Goal: Information Seeking & Learning: Find specific fact

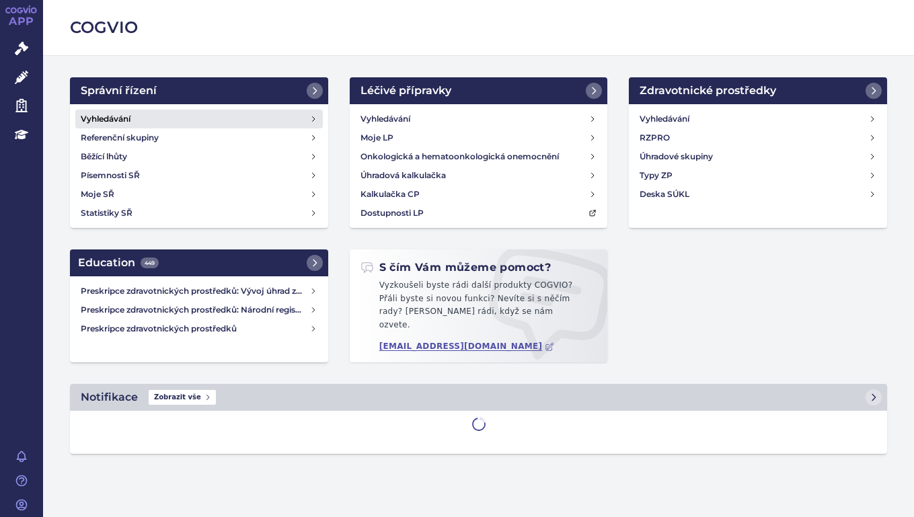
click at [140, 114] on link "Vyhledávání" at bounding box center [198, 119] width 247 height 19
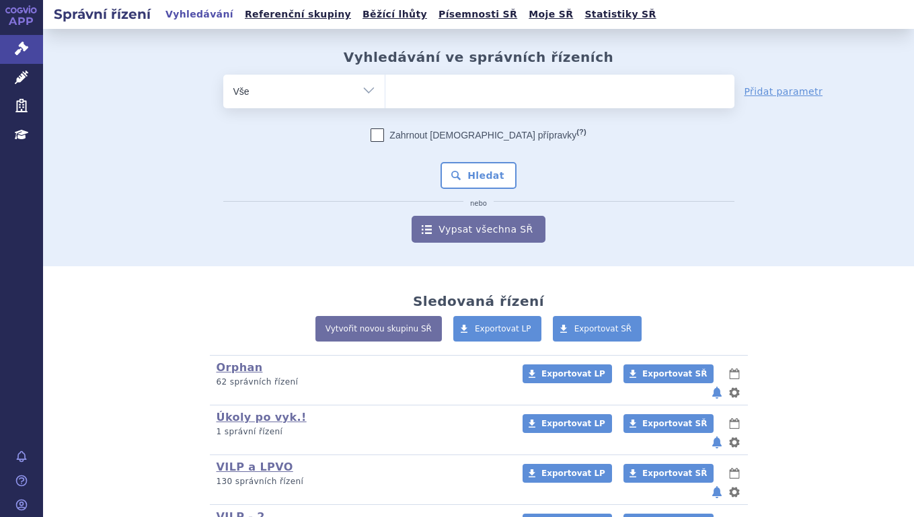
click at [424, 93] on ul at bounding box center [559, 89] width 349 height 28
click at [385, 93] on select at bounding box center [385, 91] width 1 height 34
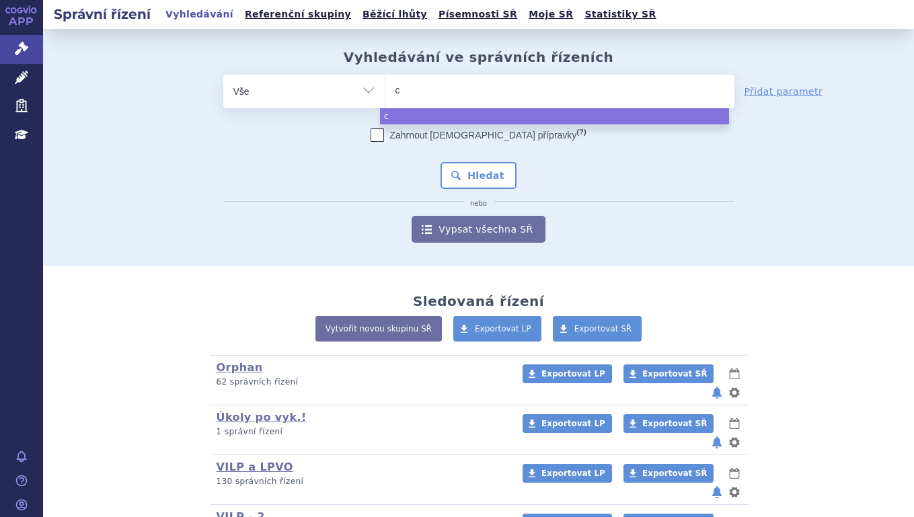
type input "ci"
type input "cib"
type input "cibi"
type input "cibin"
type input "cibinqo"
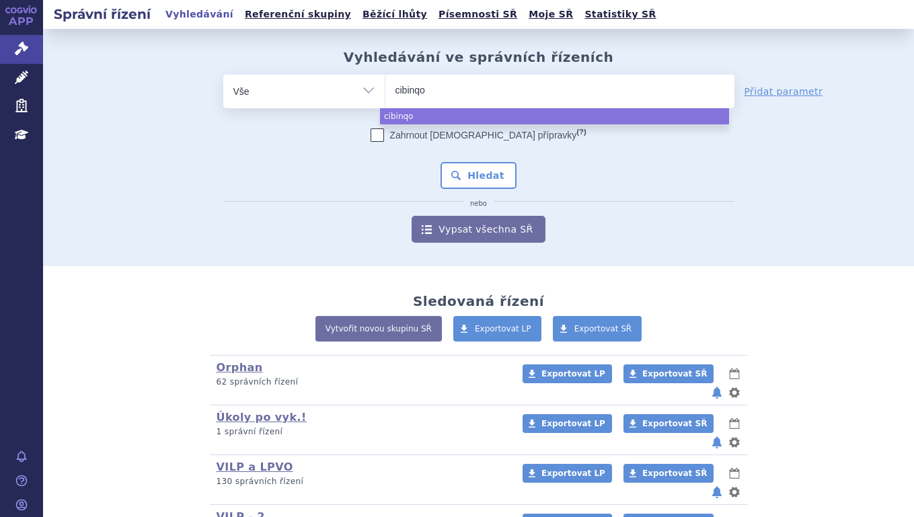
select select "cibinqo"
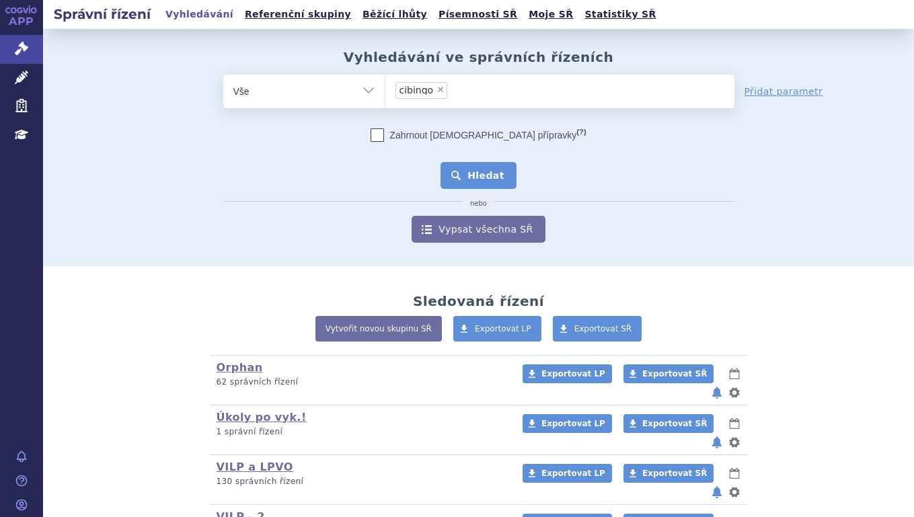
click at [483, 176] on button "Hledat" at bounding box center [478, 175] width 76 height 27
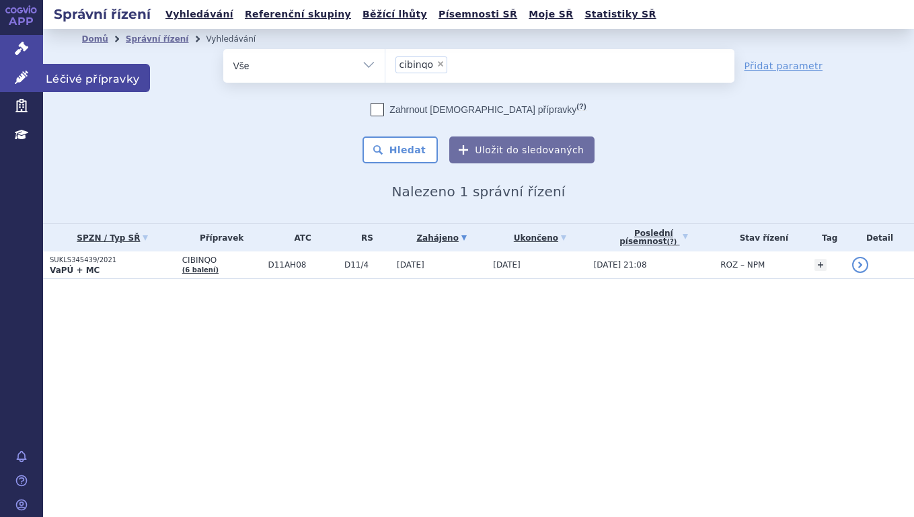
click at [23, 67] on link "Léčivé přípravky" at bounding box center [21, 78] width 43 height 28
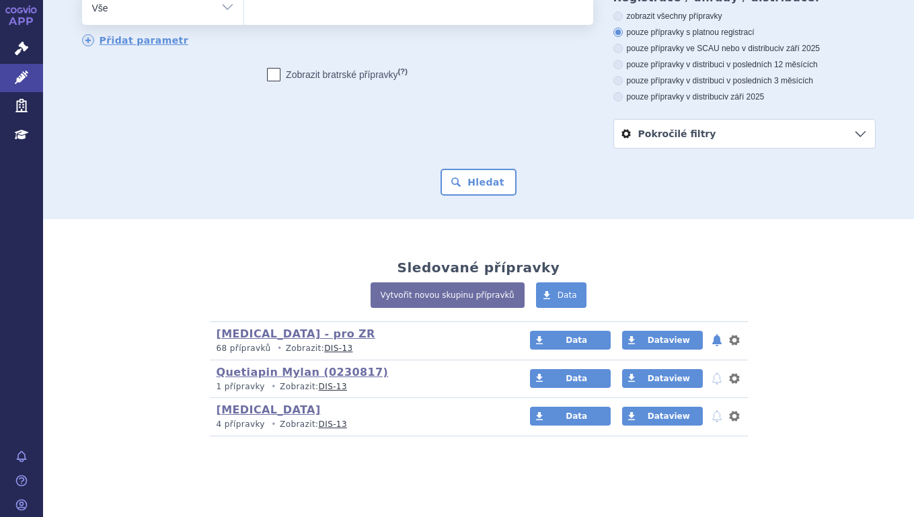
scroll to position [85, 0]
click at [208, 134] on div "odstranit Vše Přípravek/SUKL kód MAH VPOIS ATC/Aktivní látka" at bounding box center [478, 69] width 793 height 157
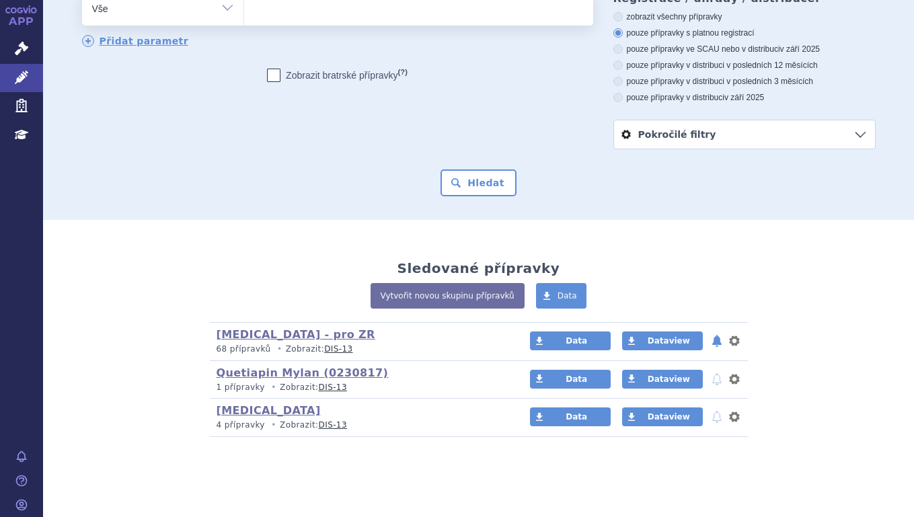
click at [278, 18] on ul at bounding box center [418, 6] width 349 height 28
click at [244, 18] on select at bounding box center [243, 8] width 1 height 34
type input "ci"
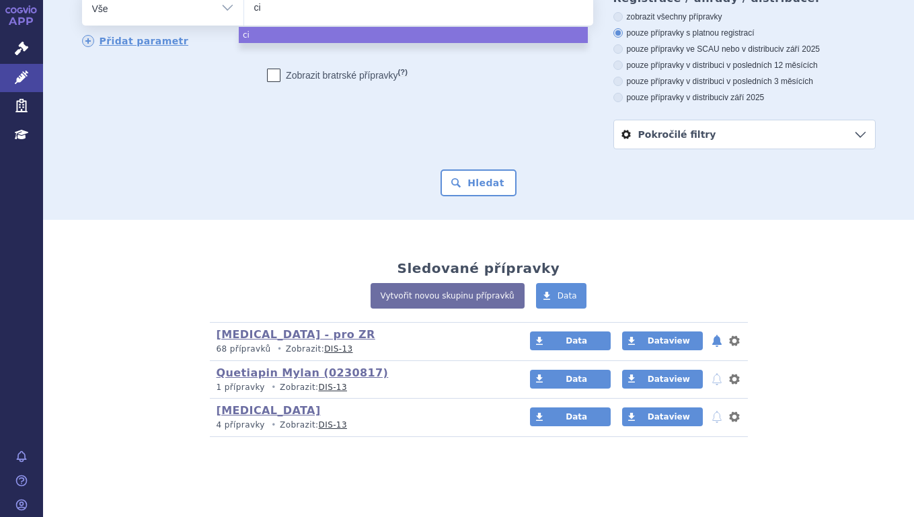
type input "cib"
type input "cibi"
type input "cibin"
type input "cibinq"
type input "cibinqo"
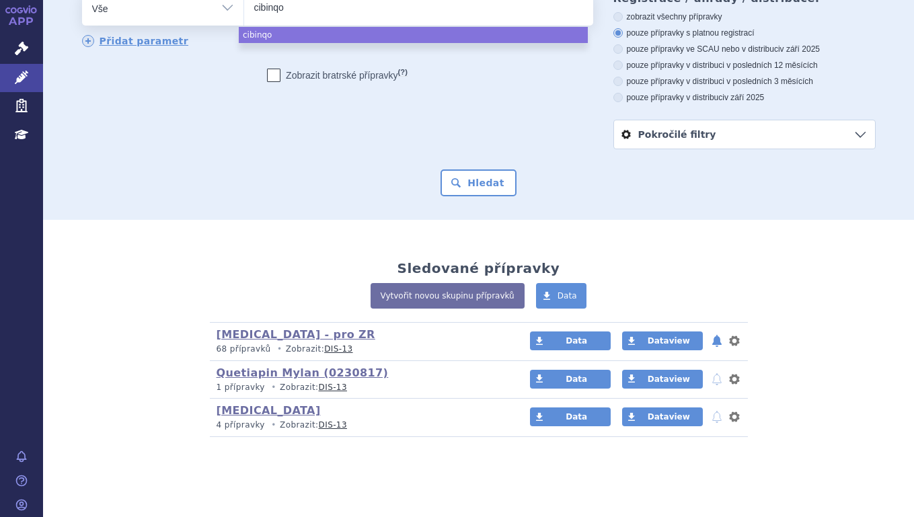
select select "cibinqo"
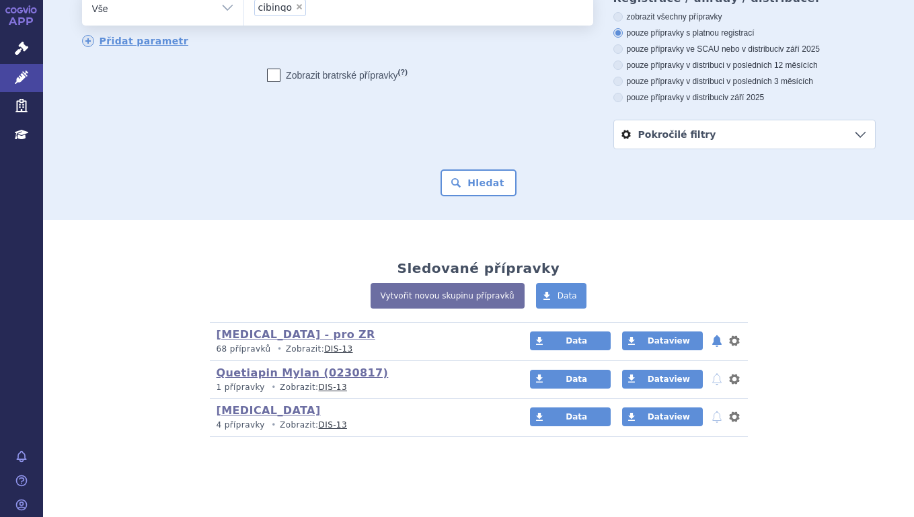
scroll to position [77, 0]
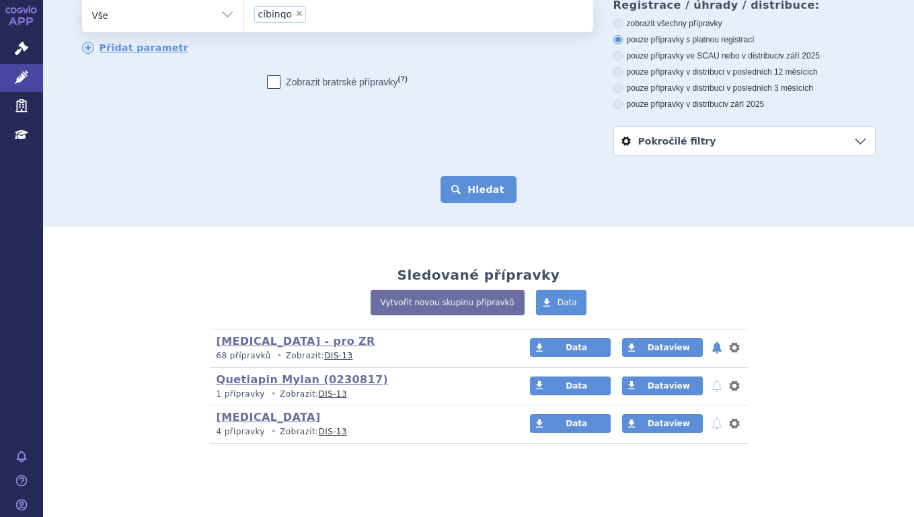
click at [488, 196] on button "Hledat" at bounding box center [478, 189] width 76 height 27
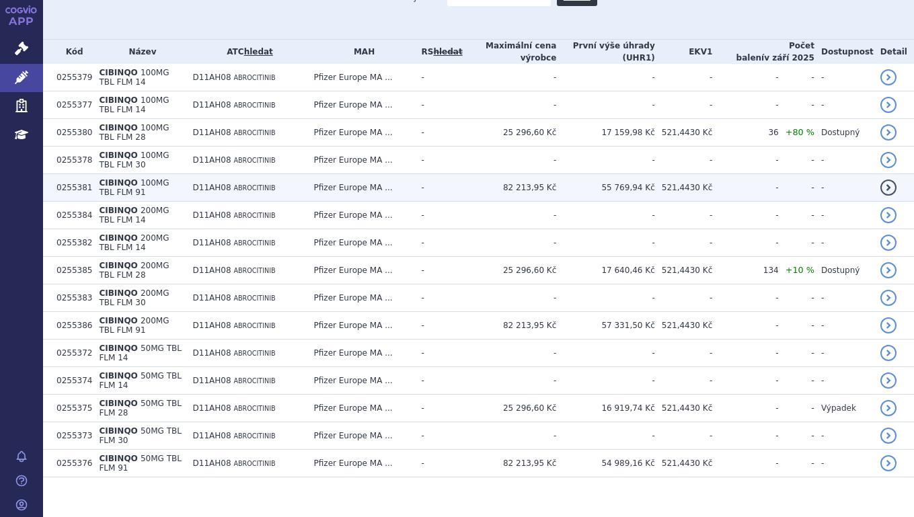
scroll to position [342, 0]
